Goal: Check status: Check status

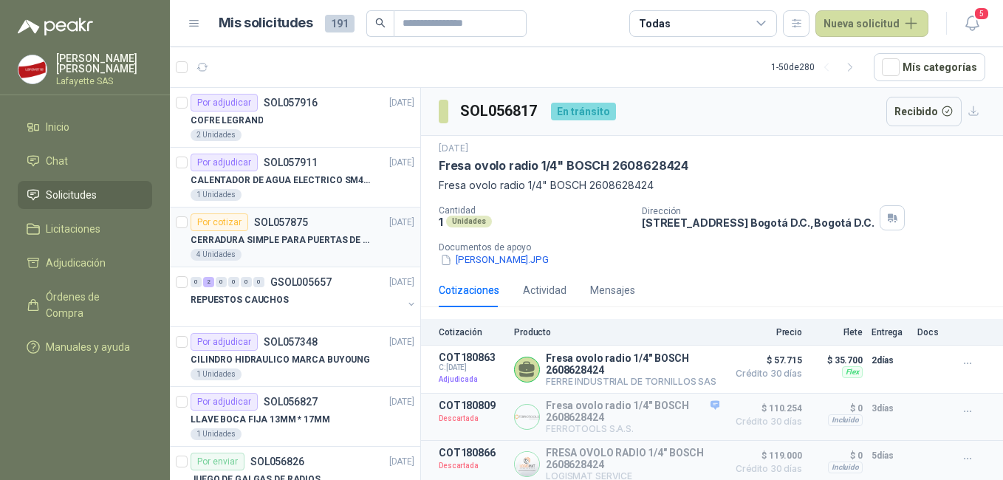
click at [309, 239] on p "CERRADURA SIMPLE PARA PUERTAS DE VIDRIO" at bounding box center [283, 240] width 184 height 14
